Goal: Contribute content: Contribute content

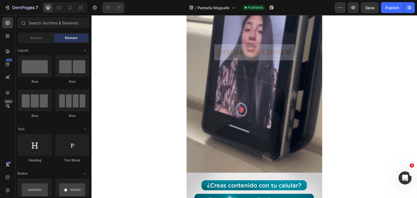
scroll to position [466, 0]
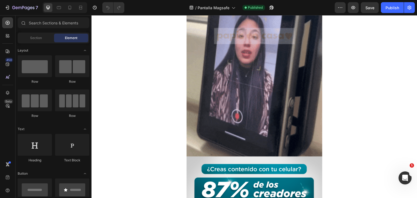
click at [290, 105] on img at bounding box center [254, 35] width 136 height 241
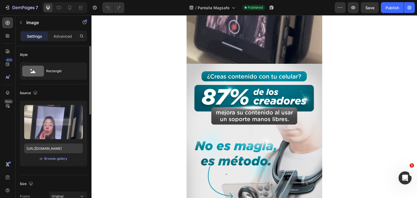
scroll to position [264, 0]
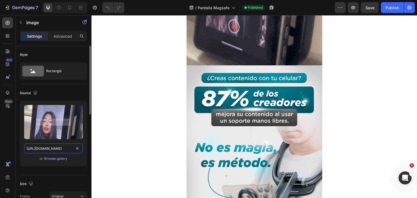
click at [65, 149] on input "https://media4.giphy.com/media/v1.Y2lkPTc5MGI3NjExMXRkZDAwa2UzeXpidnhyOXVwemd0b…" at bounding box center [53, 149] width 59 height 10
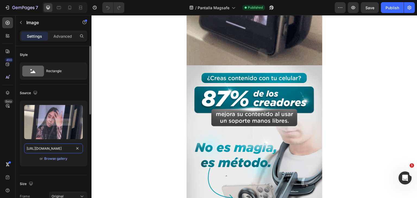
click at [65, 149] on input "https://media4.giphy.com/media/v1.Y2lkPTc5MGI3NjExMXRkZDAwa2UzeXpidnhyOXVwemd0b…" at bounding box center [53, 149] width 59 height 10
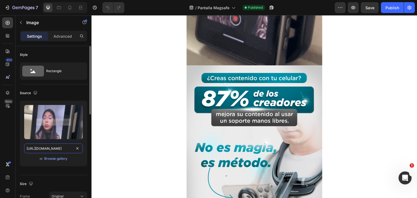
paste input "3.giphy.com/media/v1.Y2lkPTc5MGI3NjExdHpweW5mcWd4em95cG52M2FwcWl6dDRwNGNsZnU3a2…"
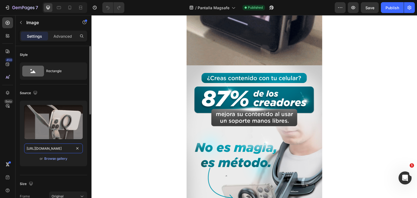
scroll to position [0, 287]
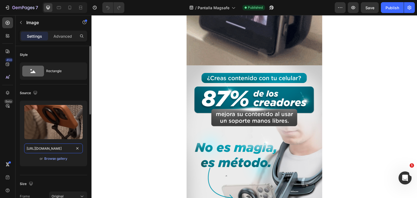
type input "https://media3.giphy.com/media/v1.Y2lkPTc5MGI3NjExdHpweW5mcWd4em95cG52M2FwcWl6d…"
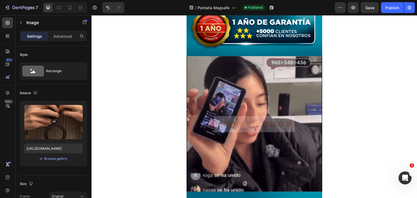
scroll to position [955, 0]
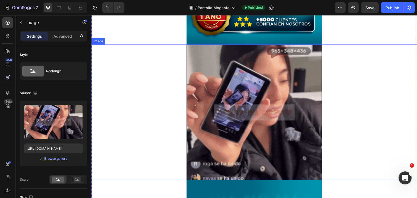
click at [215, 89] on img at bounding box center [254, 113] width 136 height 136
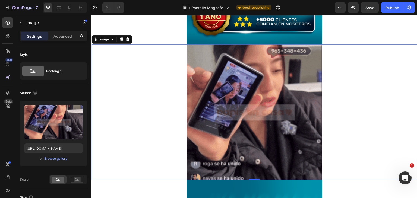
click at [116, 157] on div at bounding box center [254, 113] width 326 height 136
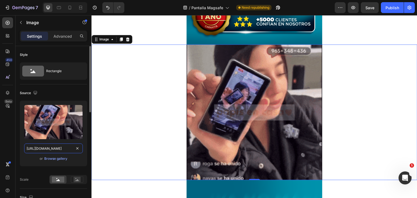
click at [64, 150] on input "https://media1.giphy.com/media/v1.Y2lkPTc5MGI3NjExcm8yNGhsaTZoam02MmxyOGZ4ZnRuZ…" at bounding box center [53, 149] width 59 height 10
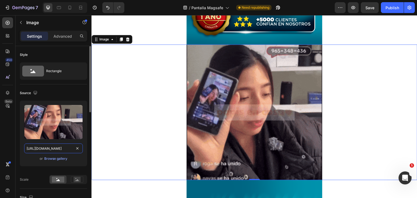
click at [64, 150] on input "https://media1.giphy.com/media/v1.Y2lkPTc5MGI3NjExcm8yNGhsaTZoam02MmxyOGZ4ZnRuZ…" at bounding box center [53, 149] width 59 height 10
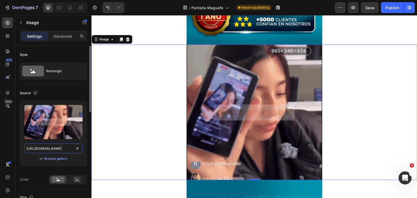
paste input "0.giphy.com/media/v1.Y2lkPTc5MGI3NjExdjl4dXVhbjMxenNwYndmd3hudHhnNGR5MGd2amNucH…"
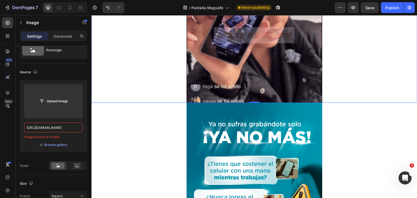
scroll to position [1032, 0]
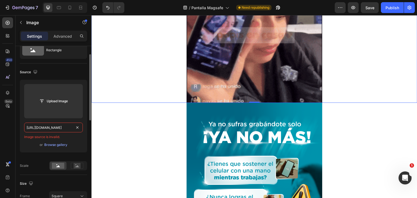
click at [63, 128] on input "https://media0.giphy.com/media/v1.Y2lkPTc5MGI3NjExdjl4dXVhbjMxenNwYndmd3hudHhnN…" at bounding box center [53, 128] width 59 height 10
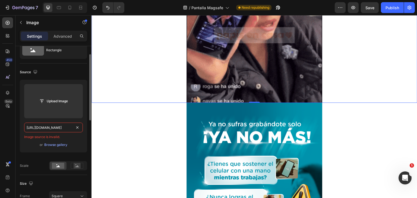
click at [63, 128] on input "https://media0.giphy.com/media/v1.Y2lkPTc5MGI3NjExdjl4dXVhbjMxenNwYndmd3hudHhnN…" at bounding box center [53, 128] width 59 height 10
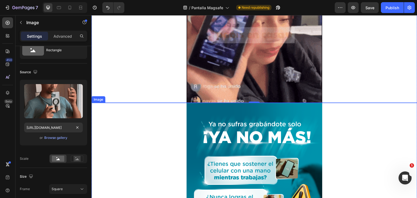
scroll to position [0, 0]
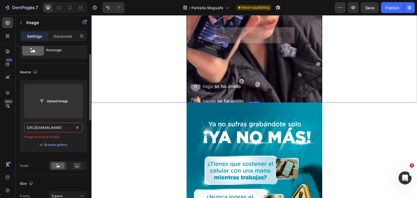
click at [66, 127] on input "https://media0.giphy.com/media/v1.Y2lkPTc5MGI3NjExdjl4dXVhbjMxenNwYndmd3hudHhnN…" at bounding box center [53, 128] width 59 height 10
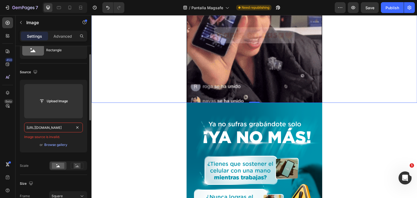
type input "https://media0.giphy.com/media/v1.Y2lkPTc5MGI3NjExdjl4dXVhbjMxenNwYndmd3hudHhnN…"
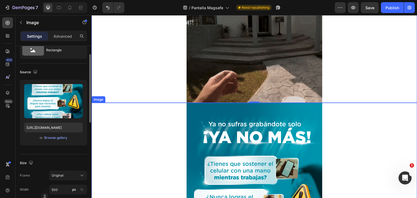
scroll to position [21, 0]
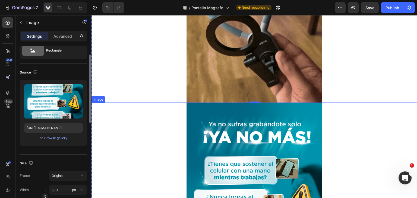
click at [140, 151] on div at bounding box center [254, 199] width 326 height 192
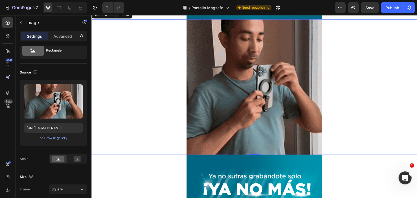
scroll to position [682, 0]
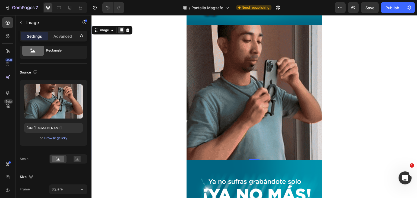
click at [120, 31] on icon at bounding box center [121, 30] width 3 height 4
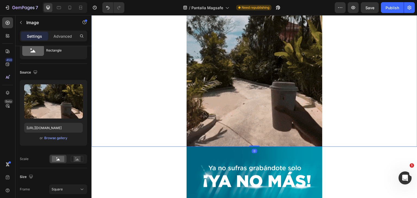
scroll to position [839, 0]
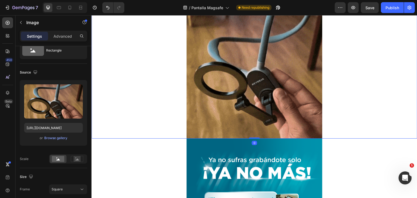
click at [259, 88] on img at bounding box center [254, 71] width 136 height 136
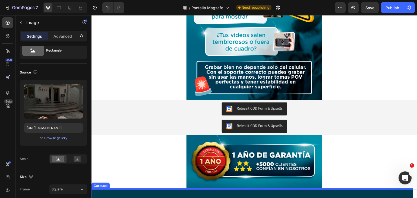
scroll to position [1109, 0]
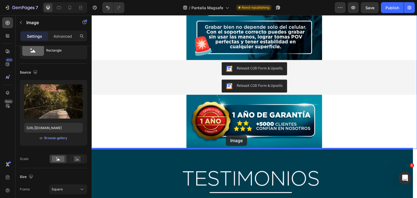
drag, startPoint x: 228, startPoint y: 87, endPoint x: 226, endPoint y: 135, distance: 48.9
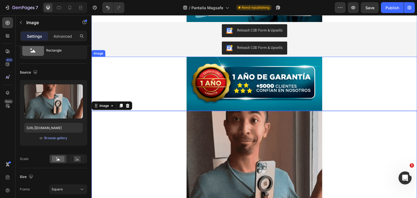
scroll to position [1017, 0]
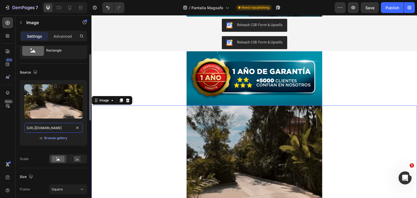
click at [47, 131] on input "https://media0.giphy.com/media/v1.Y2lkPTc5MGI3NjExdjl4dXVhbjMxenNwYndmd3hudHhnN…" at bounding box center [53, 128] width 59 height 10
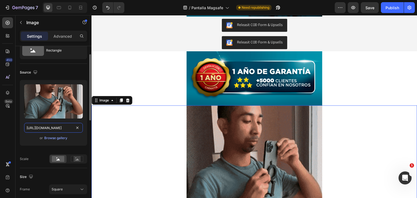
click at [47, 131] on input "https://media0.giphy.com/media/v1.Y2lkPTc5MGI3NjExdjl4dXVhbjMxenNwYndmd3hudHhnN…" at bounding box center [53, 128] width 59 height 10
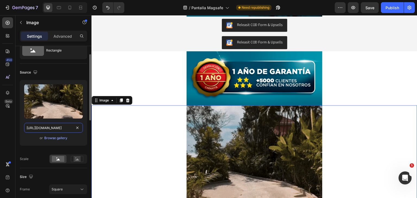
scroll to position [0, 282]
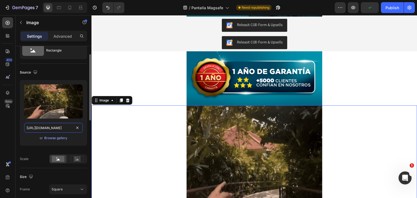
click at [64, 129] on input "https://media0.giphy.com/media/v1.Y2lkPTc5MGI3NjExdjl4dXVhbjMxenNwYndmd3hudHhnN…" at bounding box center [53, 128] width 59 height 10
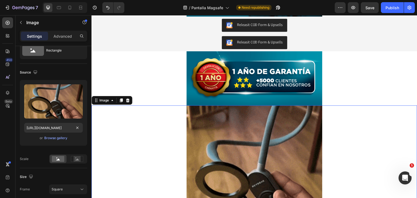
scroll to position [0, 0]
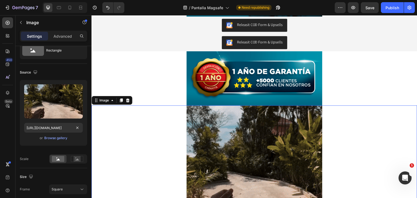
click at [139, 119] on div at bounding box center [254, 174] width 326 height 136
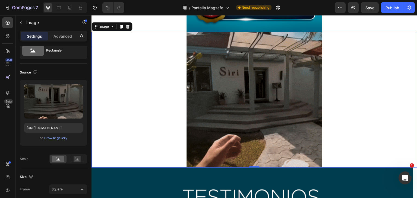
scroll to position [1089, 0]
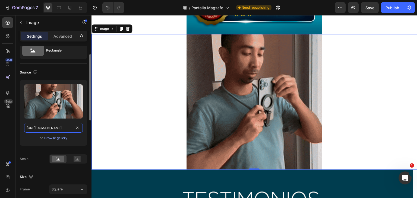
click at [54, 128] on input "https://media0.giphy.com/media/v1.Y2lkPTc5MGI3NjExdjl4dXVhbjMxenNwYndmd3hudHhnN…" at bounding box center [53, 128] width 59 height 10
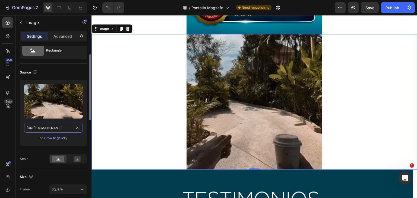
paste input "2.giphy.com/media/v1.Y2lkPTc5MGI3NjExd2RxanhpMXIzODY0OHpsNXdzcjEweDl6dnQ5ZjdlZT…"
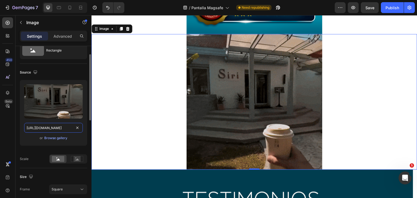
scroll to position [0, 276]
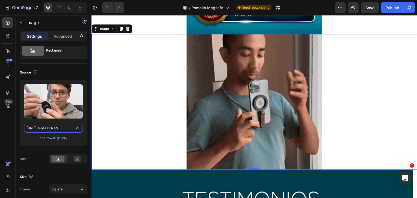
type input "https://media2.giphy.com/media/v1.Y2lkPTc5MGI3NjExd2RxanhpMXIzODY0OHpsNXdzcjEwe…"
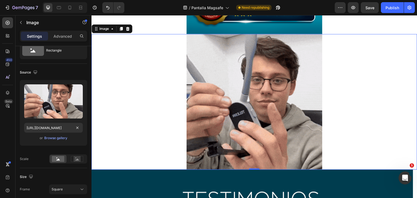
scroll to position [0, 0]
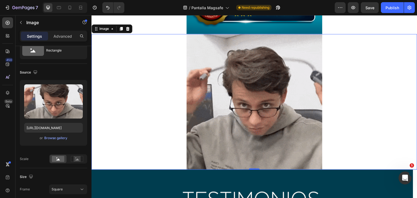
click at [113, 124] on div at bounding box center [254, 102] width 326 height 136
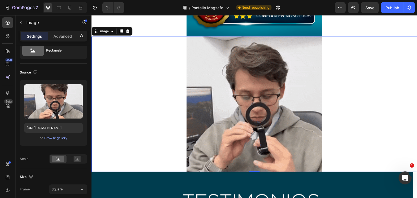
scroll to position [1083, 0]
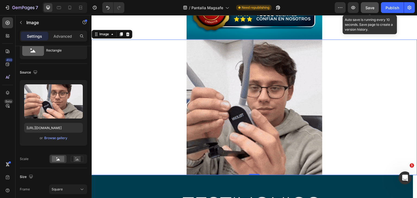
click at [372, 9] on span "Save" at bounding box center [369, 7] width 9 height 5
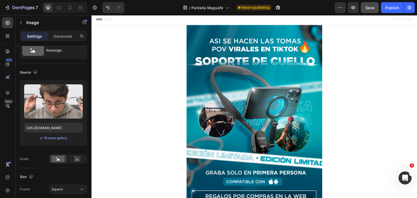
scroll to position [0, 0]
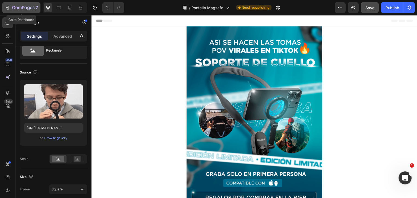
click at [29, 9] on icon "button" at bounding box center [28, 9] width 2 height 4
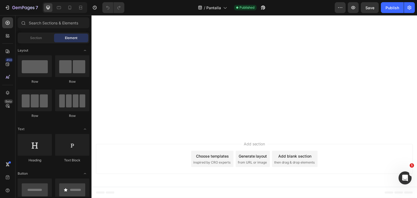
scroll to position [1816, 0]
click at [31, 7] on icon "button" at bounding box center [23, 8] width 22 height 5
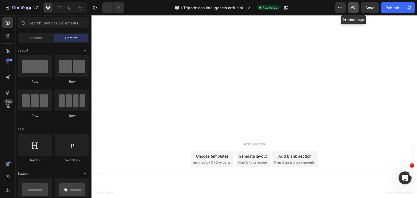
click at [355, 5] on icon "button" at bounding box center [352, 7] width 5 height 5
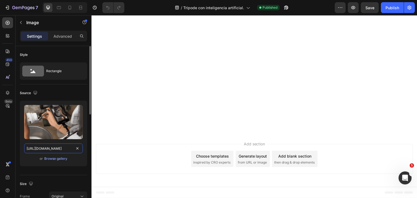
click at [39, 149] on input "https://media0.giphy.com/media/v1.Y2lkPTc5MGI3NjExdGd4Z28xbzB2ZG4xOWU2cmtzZ2I3d…" at bounding box center [53, 149] width 59 height 10
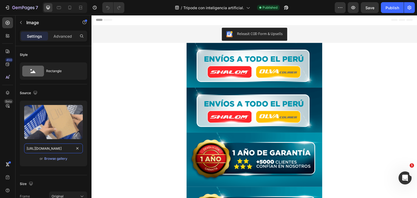
scroll to position [0, 0]
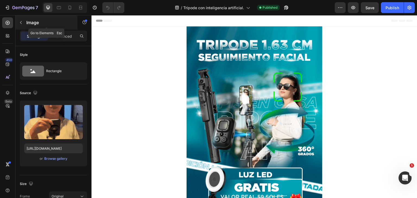
click at [36, 22] on p "Image" at bounding box center [49, 22] width 46 height 7
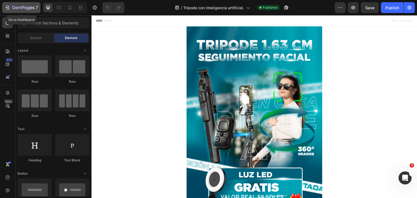
click at [27, 12] on button "7" at bounding box center [21, 7] width 38 height 11
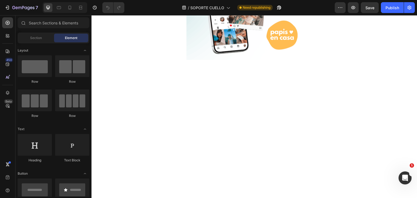
scroll to position [1006, 0]
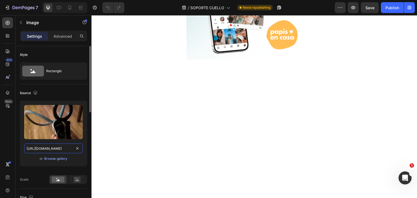
click at [55, 149] on input "https://media0.giphy.com/media/v1.Y2lkPTc5MGI3NjExdjl4dXVhbjMxenNwYndmd3hudHhnN…" at bounding box center [53, 149] width 59 height 10
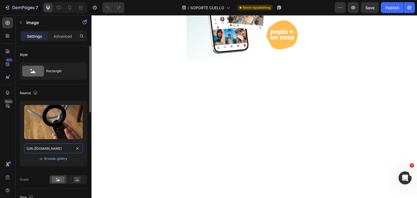
click at [55, 149] on input "https://media0.giphy.com/media/v1.Y2lkPTc5MGI3NjExdjl4dXVhbjMxenNwYndmd3hudHhnN…" at bounding box center [53, 149] width 59 height 10
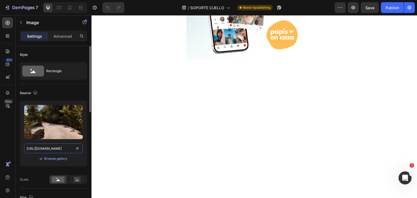
paste input "Gd4Z28xbzB2ZG4xOWU2cmtzZ2I3d3ljeHU2M3doeXdzeDM2MnMzZSZlcD12MV9pbnRlcm5hbF9naWZf…"
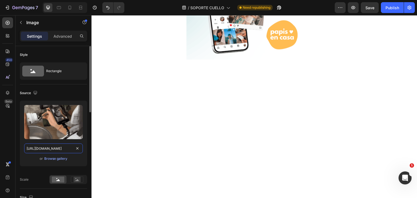
scroll to position [0, 281]
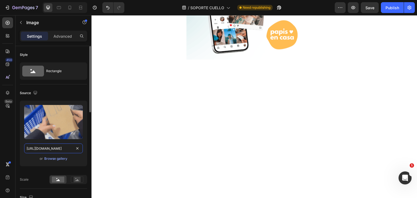
type input "https://media0.giphy.com/media/v1.Y2lkPTc5MGI3NjExdGd4Z28xbzB2ZG4xOWU2cmtzZ2I3d…"
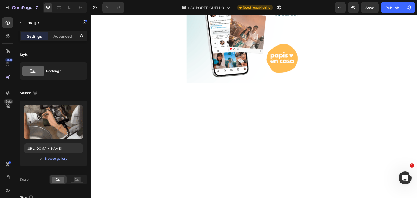
scroll to position [970, 0]
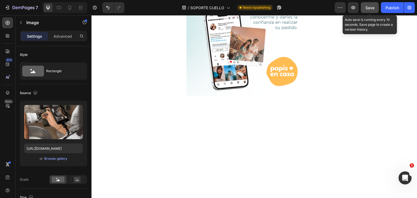
click at [367, 7] on span "Save" at bounding box center [369, 7] width 9 height 5
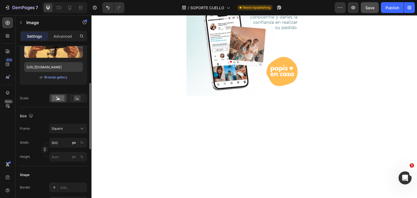
scroll to position [86, 0]
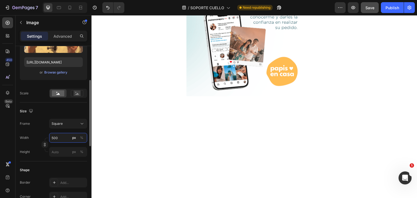
click at [56, 139] on input "500" at bounding box center [68, 138] width 38 height 10
type input "7"
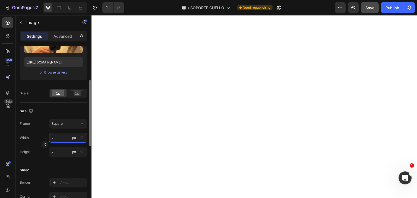
type input "70"
type input "700"
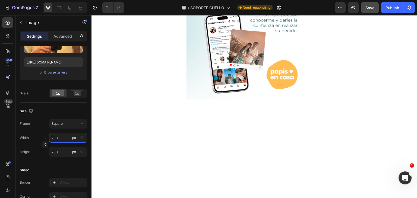
scroll to position [1021, 0]
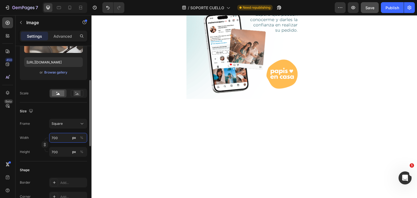
click at [56, 139] on input "700" at bounding box center [68, 138] width 38 height 10
type input "5"
type input "50"
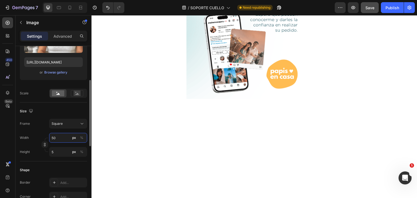
type input "50"
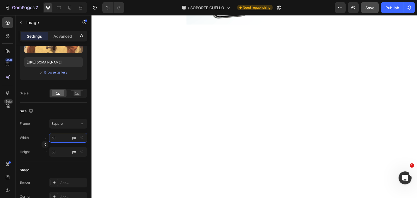
scroll to position [918, 0]
type input "700"
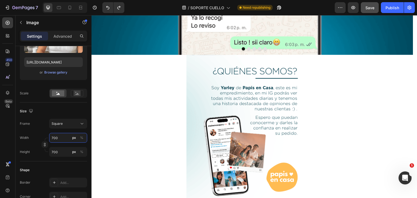
type input "500"
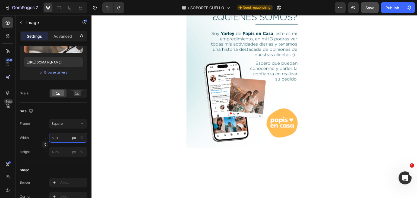
type input "700"
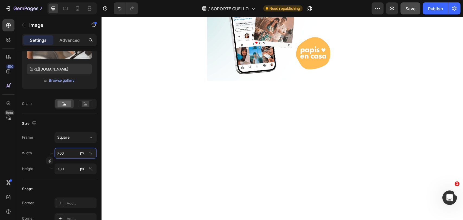
scroll to position [1050, 0]
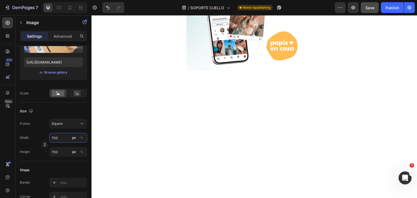
type input "500"
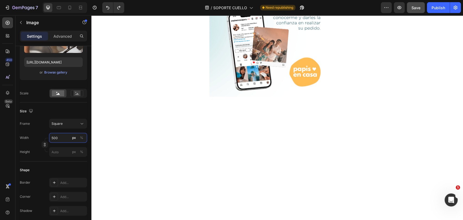
scroll to position [998, 0]
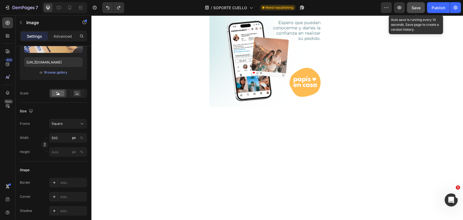
click at [414, 9] on span "Save" at bounding box center [416, 7] width 9 height 5
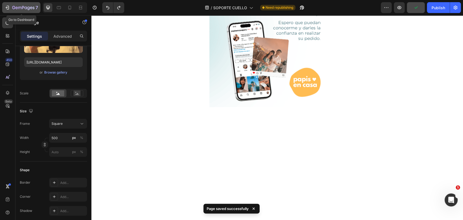
click at [38, 5] on button "7" at bounding box center [21, 7] width 38 height 11
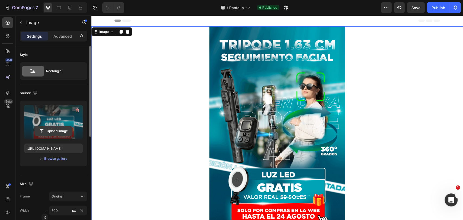
click at [65, 133] on input "file" at bounding box center [53, 130] width 37 height 9
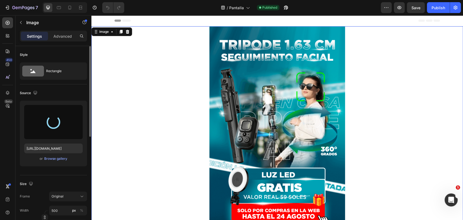
type input "[URL][DOMAIN_NAME]"
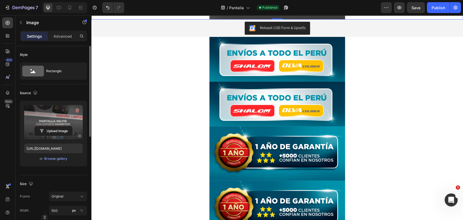
scroll to position [325, 0]
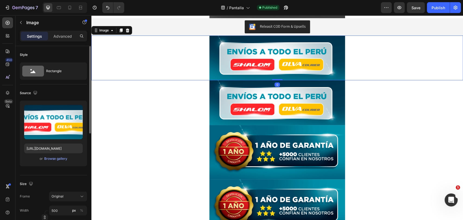
click at [286, 50] on img at bounding box center [277, 58] width 136 height 45
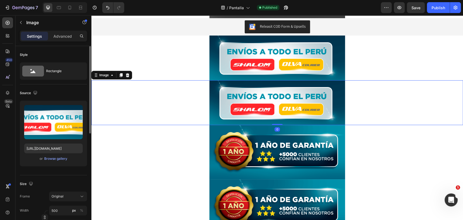
click at [265, 113] on img at bounding box center [277, 102] width 136 height 45
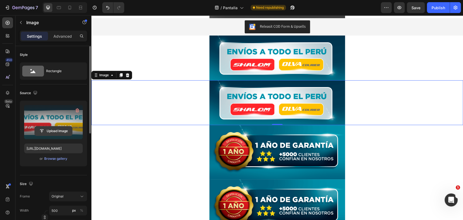
click at [60, 131] on input "file" at bounding box center [53, 130] width 37 height 9
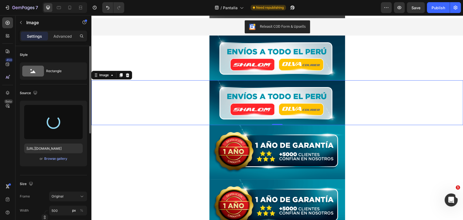
type input "[URL][DOMAIN_NAME]"
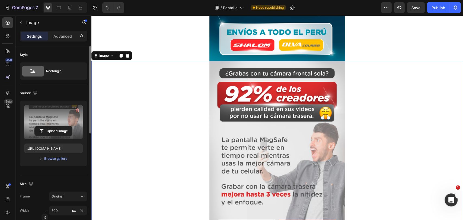
scroll to position [335, 0]
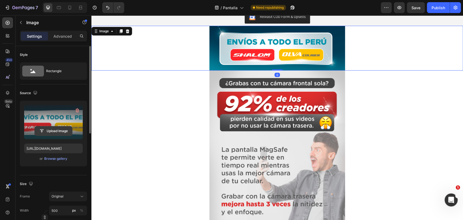
click at [62, 132] on input "file" at bounding box center [53, 130] width 37 height 9
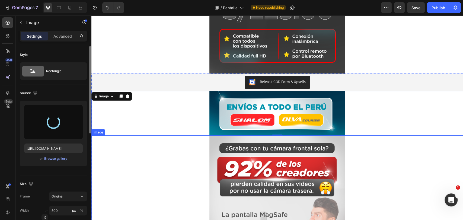
type input "[URL][DOMAIN_NAME]"
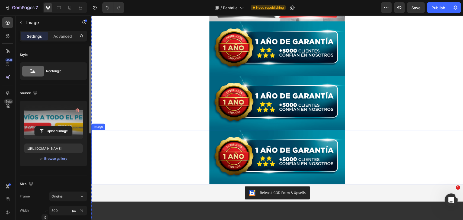
scroll to position [548, 0]
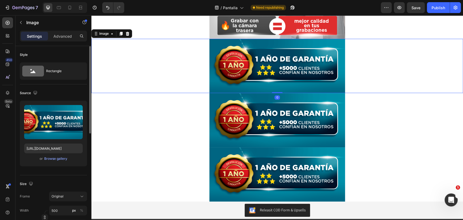
click at [251, 66] on img at bounding box center [277, 66] width 136 height 54
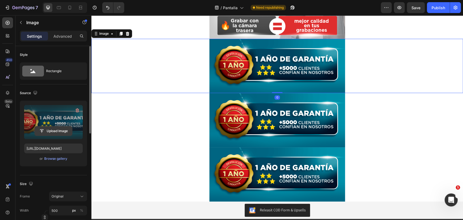
click at [67, 131] on input "file" at bounding box center [53, 130] width 37 height 9
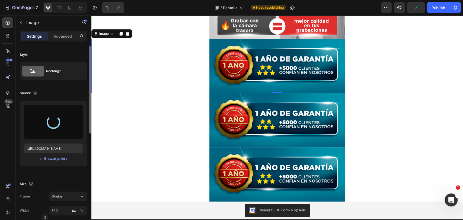
type input "[URL][DOMAIN_NAME]"
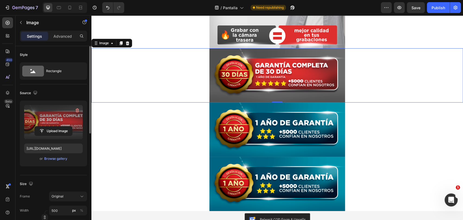
scroll to position [541, 0]
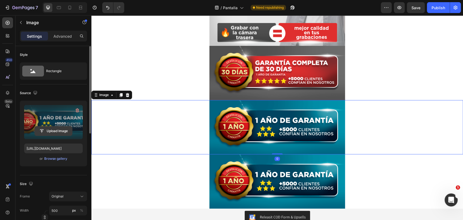
click at [50, 134] on input "file" at bounding box center [53, 130] width 37 height 9
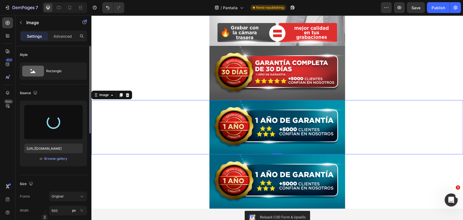
type input "[URL][DOMAIN_NAME]"
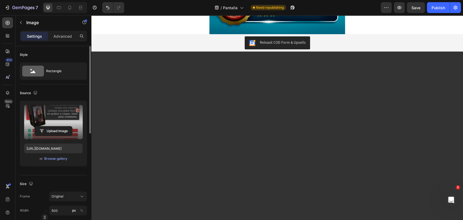
scroll to position [666, 0]
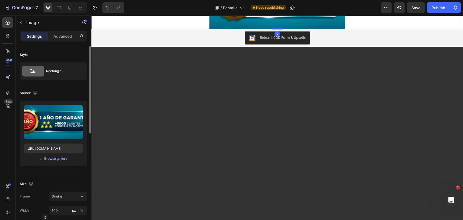
click at [240, 29] on img at bounding box center [277, 2] width 136 height 54
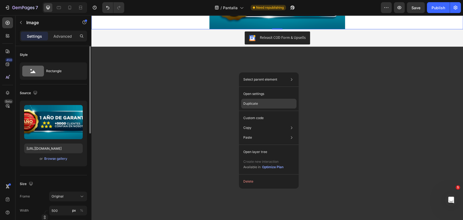
click at [277, 113] on div "Duplicate" at bounding box center [268, 118] width 55 height 10
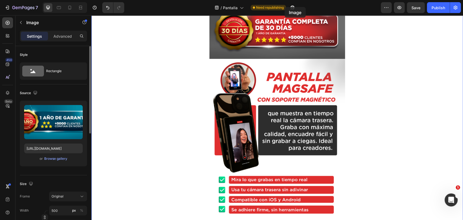
scroll to position [573, 0]
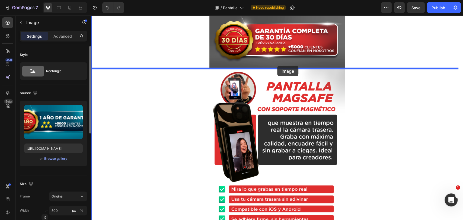
drag, startPoint x: 265, startPoint y: 122, endPoint x: 277, endPoint y: 66, distance: 57.7
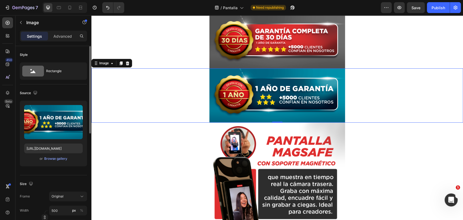
click at [271, 81] on img at bounding box center [277, 95] width 136 height 54
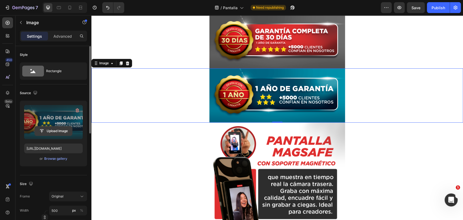
click at [65, 130] on input "file" at bounding box center [53, 130] width 37 height 9
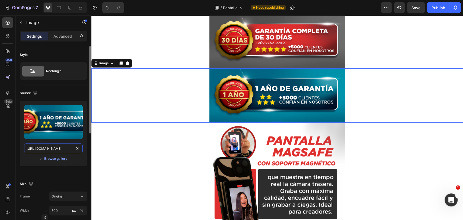
click at [66, 147] on input "[URL][DOMAIN_NAME]" at bounding box center [53, 149] width 59 height 10
paste input "[DOMAIN_NAME][URL]"
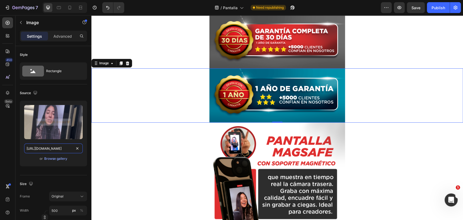
type input "[URL][DOMAIN_NAME]"
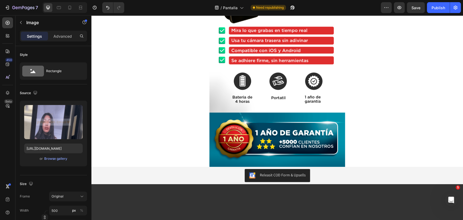
scroll to position [1000, 0]
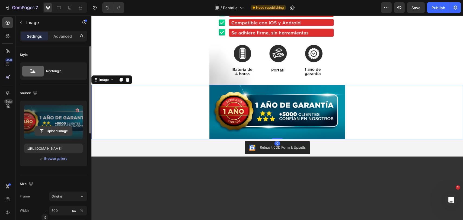
click at [66, 131] on input "file" at bounding box center [53, 130] width 37 height 9
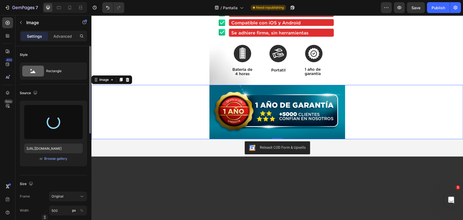
type input "[URL][DOMAIN_NAME]"
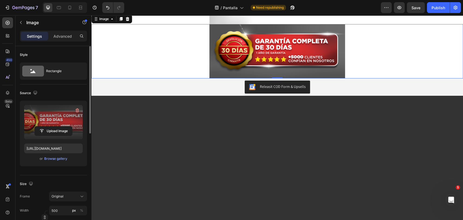
scroll to position [1074, 0]
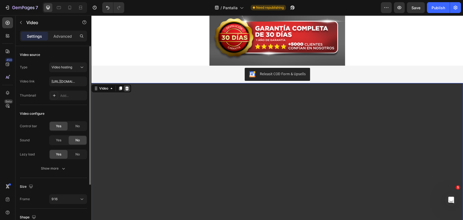
click at [128, 90] on icon at bounding box center [127, 89] width 4 height 4
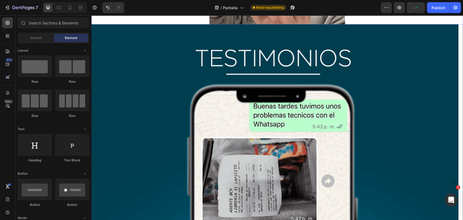
scroll to position [1344, 0]
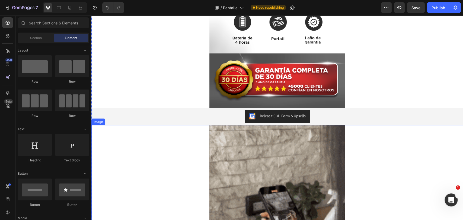
scroll to position [1032, 0]
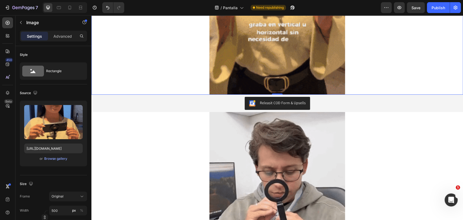
scroll to position [1300, 0]
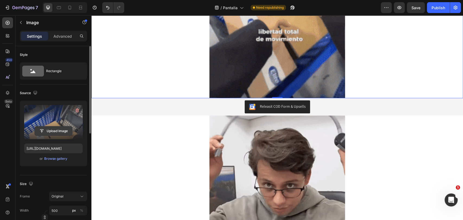
click at [67, 133] on input "file" at bounding box center [53, 130] width 37 height 9
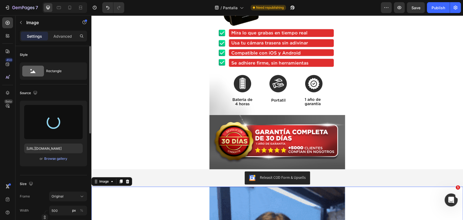
type input "[URL][DOMAIN_NAME]"
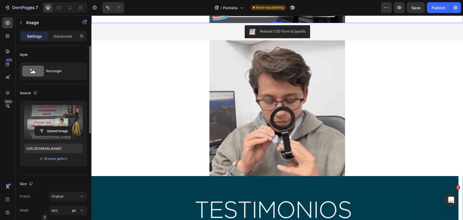
scroll to position [1328, 0]
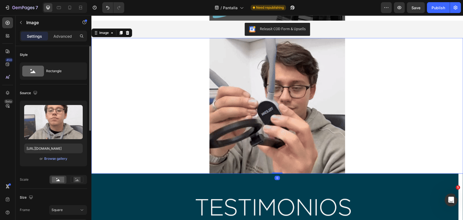
click at [319, 88] on img at bounding box center [277, 106] width 136 height 136
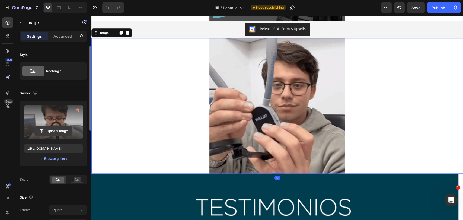
click at [61, 133] on input "file" at bounding box center [53, 130] width 37 height 9
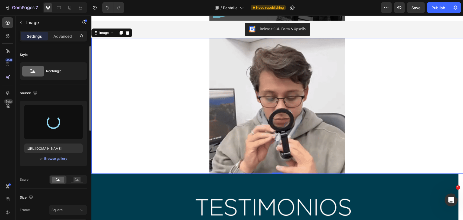
type input "[URL][DOMAIN_NAME]"
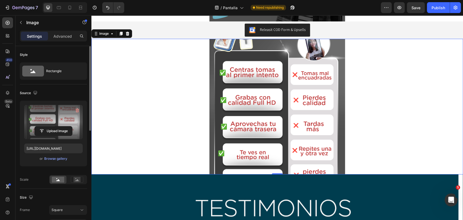
scroll to position [1338, 0]
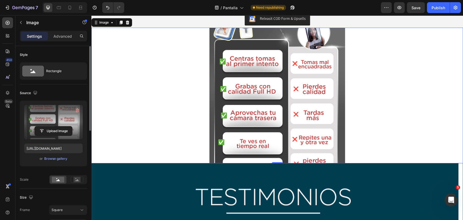
click at [326, 81] on img at bounding box center [277, 96] width 136 height 136
click at [128, 23] on icon at bounding box center [128, 23] width 4 height 4
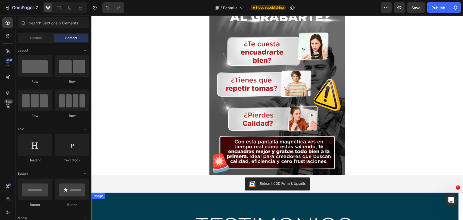
scroll to position [1142, 0]
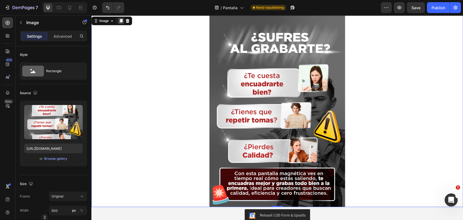
click at [121, 23] on icon at bounding box center [121, 21] width 3 height 4
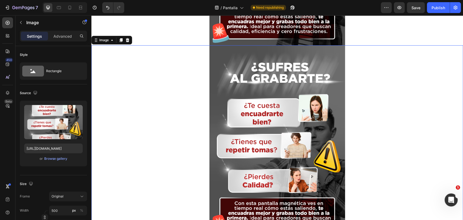
scroll to position [1314, 0]
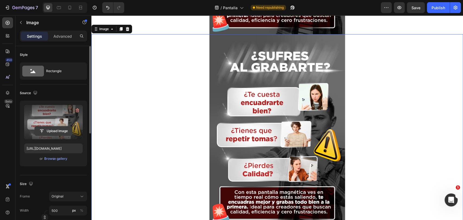
click at [57, 132] on input "file" at bounding box center [53, 130] width 37 height 9
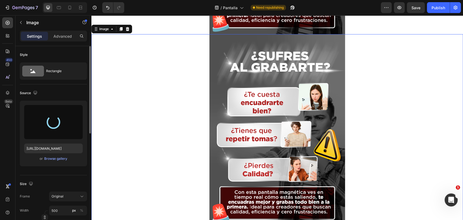
type input "[URL][DOMAIN_NAME]"
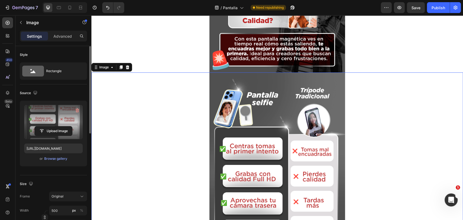
scroll to position [1273, 0]
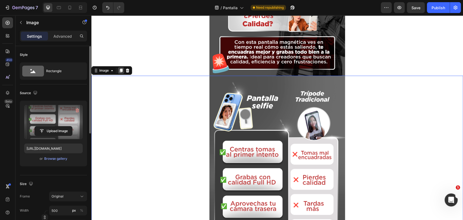
click at [122, 70] on icon at bounding box center [121, 71] width 3 height 4
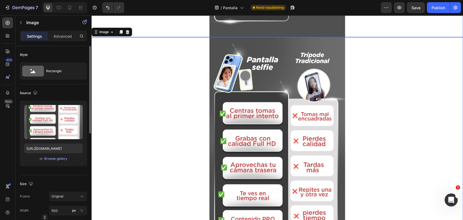
scroll to position [1551, 0]
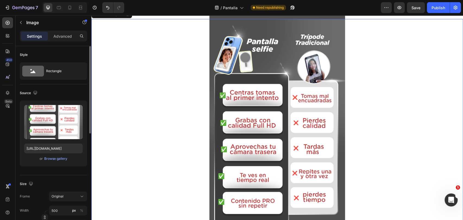
click at [300, 128] on img at bounding box center [277, 129] width 136 height 221
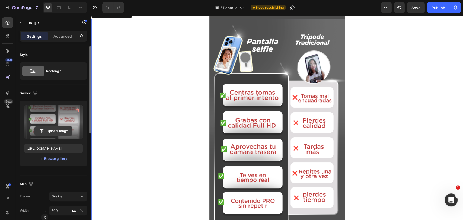
click at [66, 129] on input "file" at bounding box center [53, 130] width 37 height 9
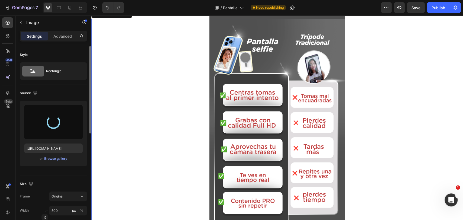
type input "[URL][DOMAIN_NAME]"
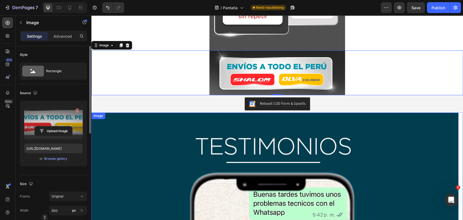
scroll to position [1514, 0]
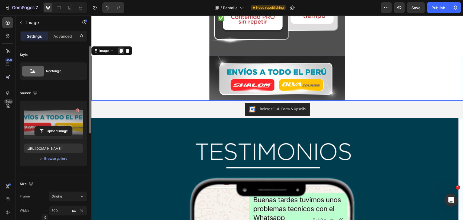
click at [120, 49] on icon at bounding box center [121, 51] width 4 height 4
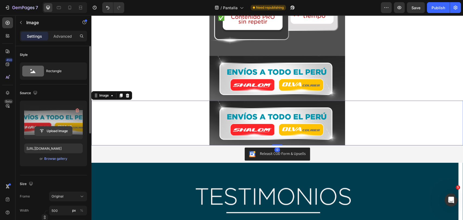
click at [65, 130] on input "file" at bounding box center [53, 130] width 37 height 9
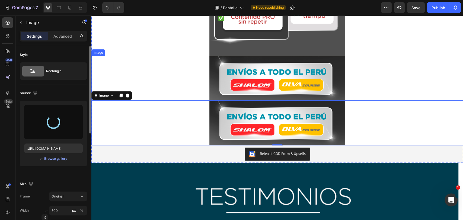
type input "[URL][DOMAIN_NAME]"
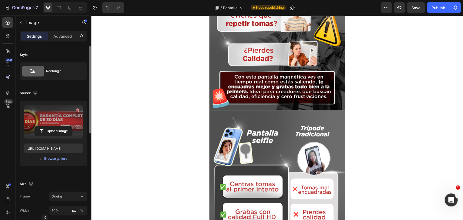
scroll to position [1238, 0]
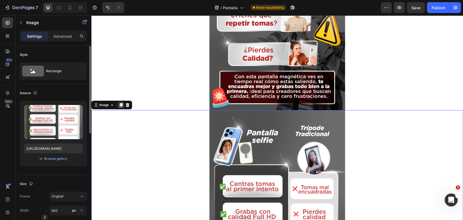
click at [122, 104] on icon at bounding box center [121, 105] width 3 height 4
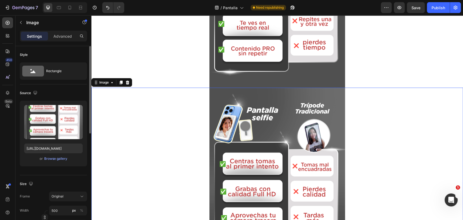
scroll to position [1450, 0]
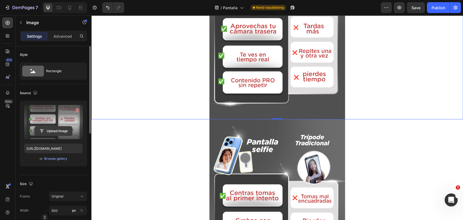
click at [49, 132] on input "file" at bounding box center [53, 130] width 37 height 9
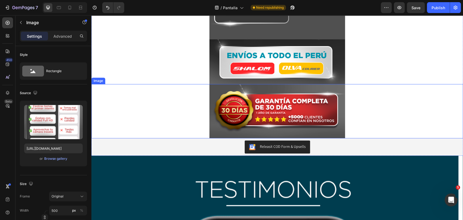
scroll to position [1740, 0]
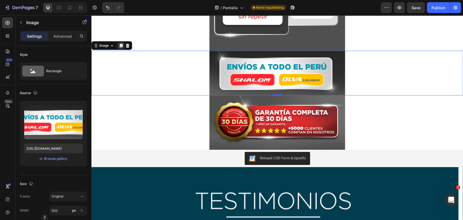
click at [120, 46] on icon at bounding box center [121, 46] width 3 height 4
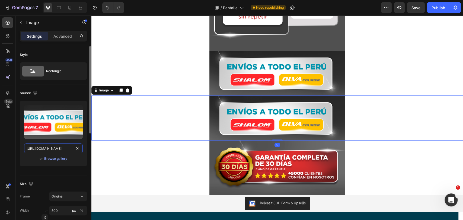
click at [53, 147] on input "[URL][DOMAIN_NAME]" at bounding box center [53, 149] width 59 height 10
paste input "[DOMAIN_NAME][URL]"
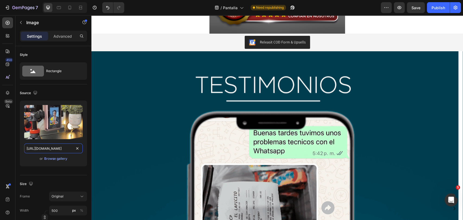
scroll to position [2117, 0]
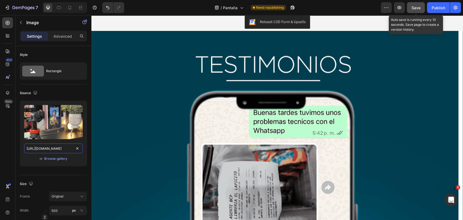
type input "[URL][DOMAIN_NAME]"
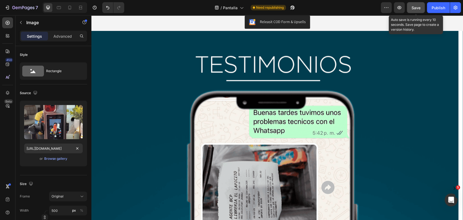
scroll to position [0, 0]
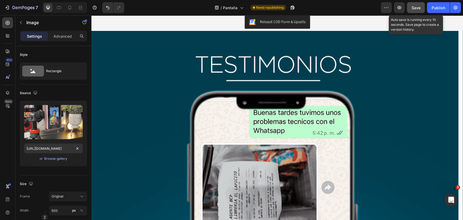
click at [421, 5] on button "Save" at bounding box center [416, 7] width 18 height 11
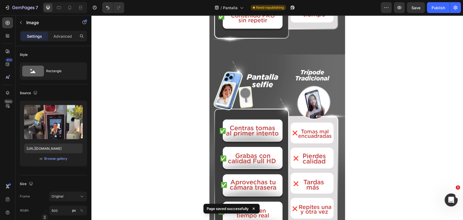
scroll to position [1488, 0]
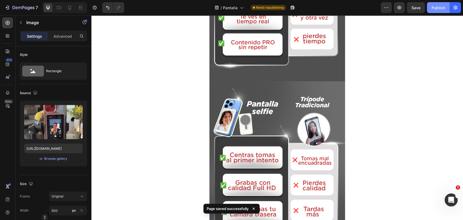
click at [434, 7] on div "Publish" at bounding box center [439, 8] width 14 height 6
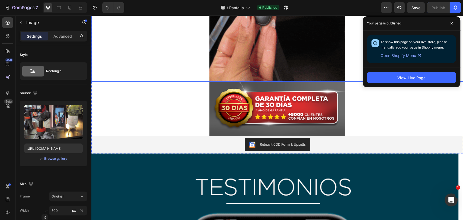
scroll to position [2020, 0]
